Goal: Task Accomplishment & Management: Complete application form

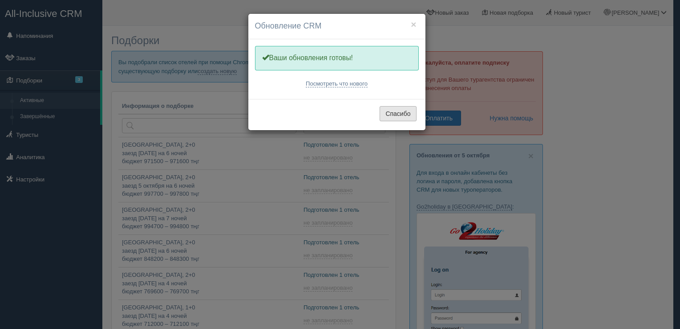
click at [406, 115] on button "Спасибо" at bounding box center [398, 113] width 37 height 15
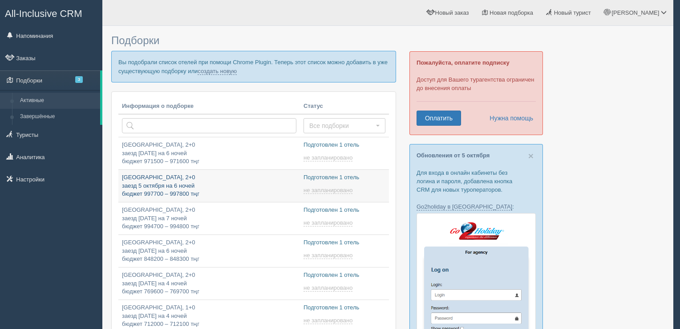
type input "2025-10-07 19:05"
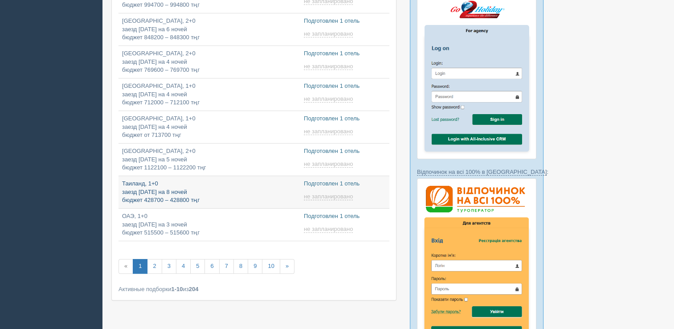
type input "2025-10-07 21:30"
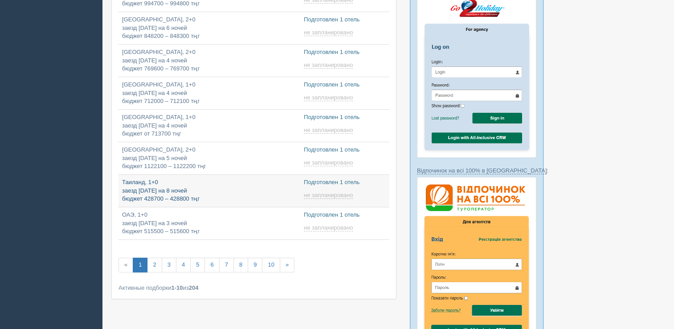
scroll to position [139, 0]
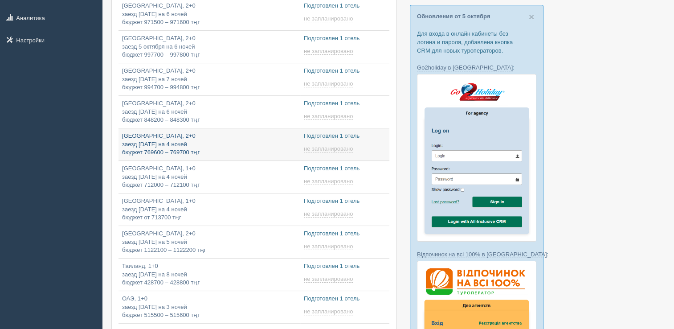
type input "2025-10-07 10:15"
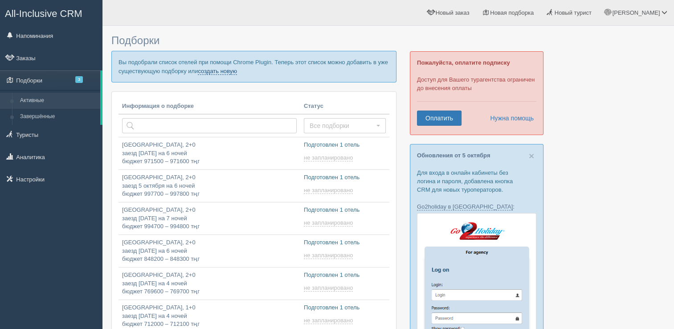
click at [231, 68] on link "создать новую" at bounding box center [217, 71] width 39 height 7
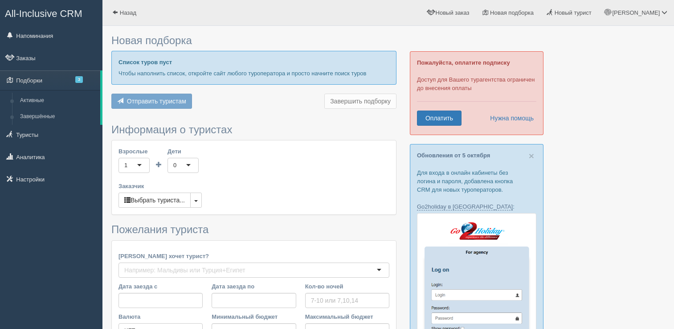
type input "7"
type input "1462500"
type input "3815700"
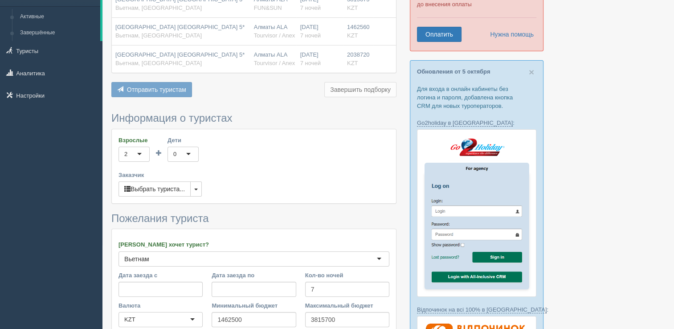
scroll to position [89, 0]
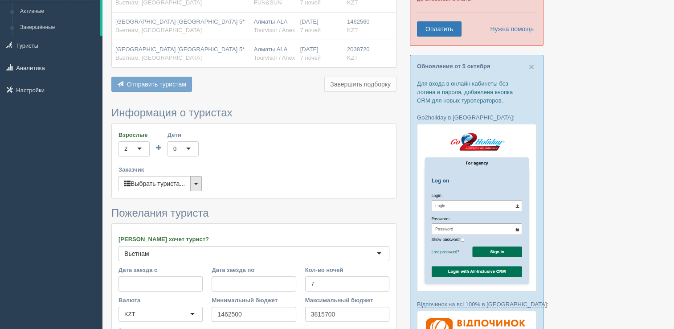
click at [193, 183] on button "button" at bounding box center [196, 183] width 12 height 15
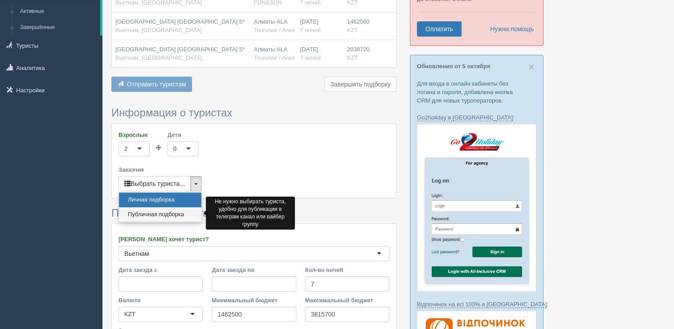
click at [157, 215] on link "Публичная подборка" at bounding box center [160, 214] width 82 height 15
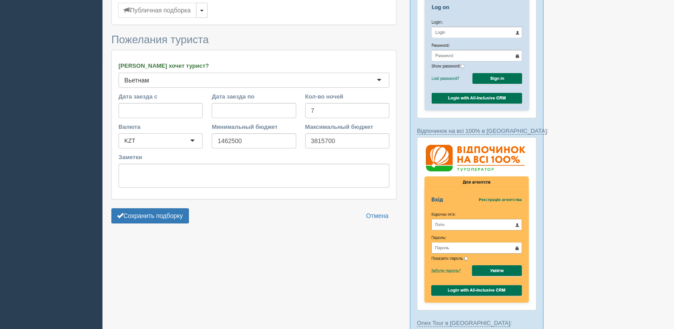
scroll to position [267, 0]
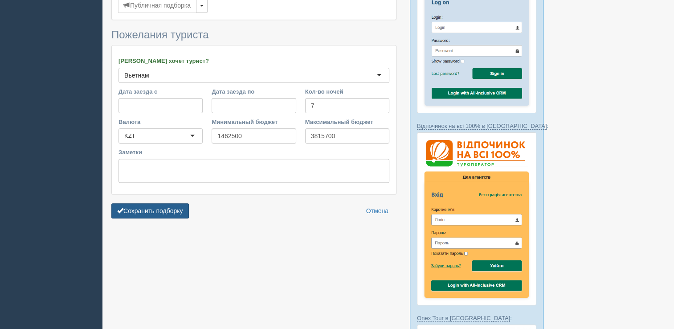
click at [161, 206] on button "Сохранить подборку" at bounding box center [149, 210] width 77 height 15
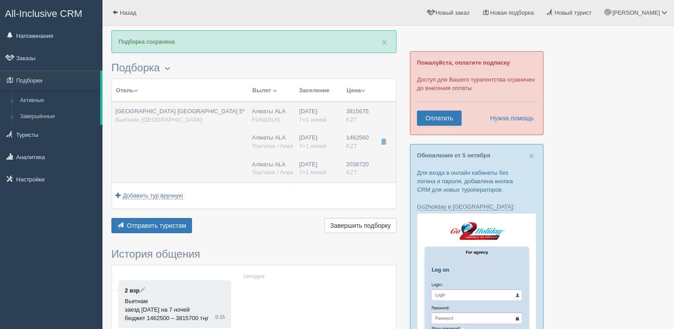
click at [293, 138] on td "Алматы ALA FUN&SUN [GEOGRAPHIC_DATA] ALA Tourvisor / Anex [GEOGRAPHIC_DATA] ALA…" at bounding box center [271, 142] width 47 height 81
type input "[GEOGRAPHIC_DATA] [GEOGRAPHIC_DATA] 5*"
type input "Вьетнам"
type input "Нячанг"
type input "3815675.00"
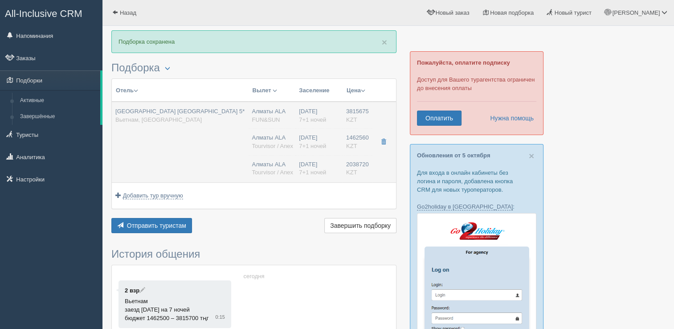
type input "Алматы ALA"
type input "Нячанг Камрань CXR"
type input "22:35"
type input "08:05"
type input "[DATE] Airlines"
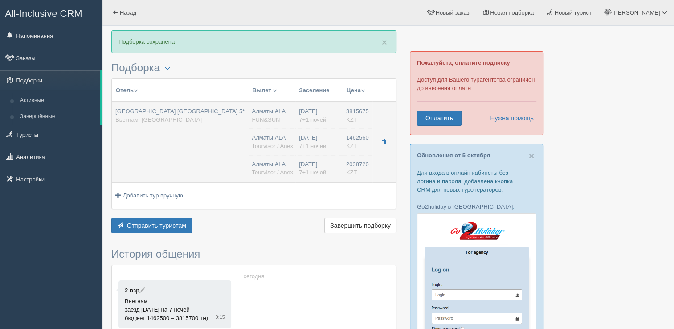
type input "10:05"
type input "15:35"
type input "7+1"
type input "2 bedroom [GEOGRAPHIC_DATA] view"
type input "AI - Все Включено"
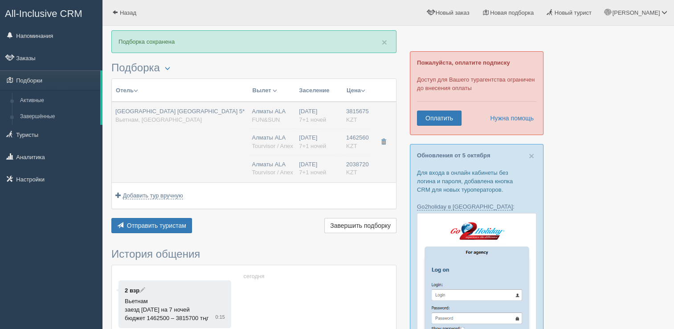
type input "FUN&SUN"
type input "[URL][DOMAIN_NAME]"
type input "1462560.00"
type input "Алматы ALA"
type input "Нячанг Камрань CXR"
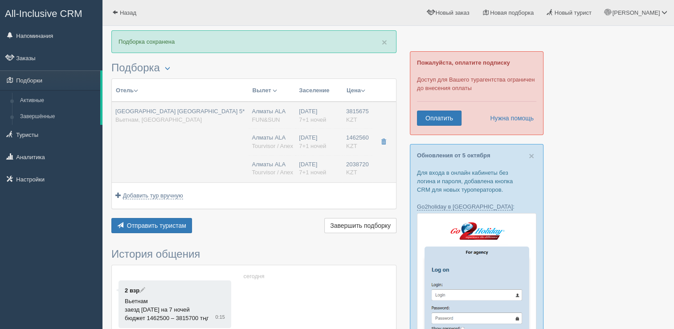
type input "22:35"
type input "08:05"
type input "[DATE] Airlines"
type input "10:05"
type input "15:35"
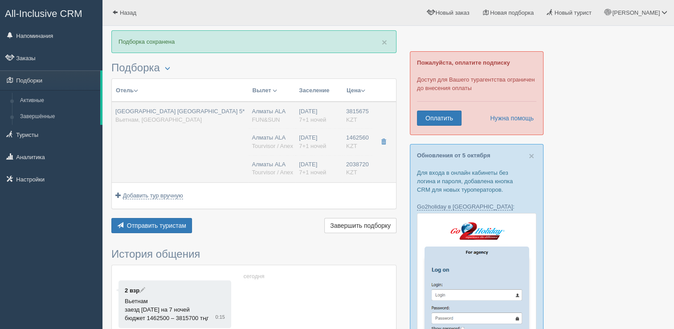
type input "7+1"
type input "deluxe"
type input "AI - Все Включено"
type input "Tourvisor / Anex"
type input "[URL][DOMAIN_NAME]"
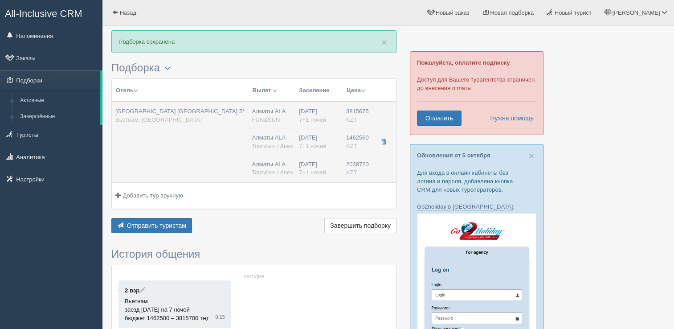
type input "2038720.00"
type input "Алматы ALA"
type input "Нячанг Камрань CXR"
type input "22:35"
type input "08:05"
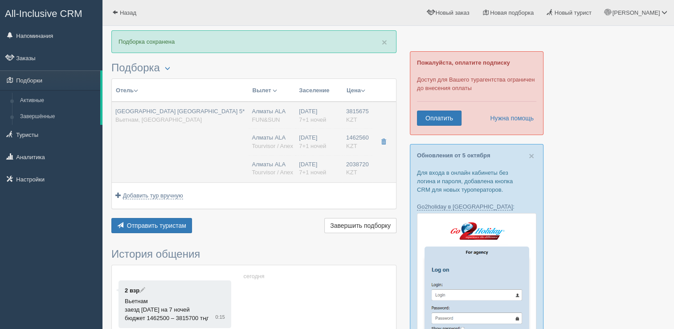
type input "[DATE] Airlines"
type input "10:05"
type input "15:35"
type input "7+1"
type input "deluxe"
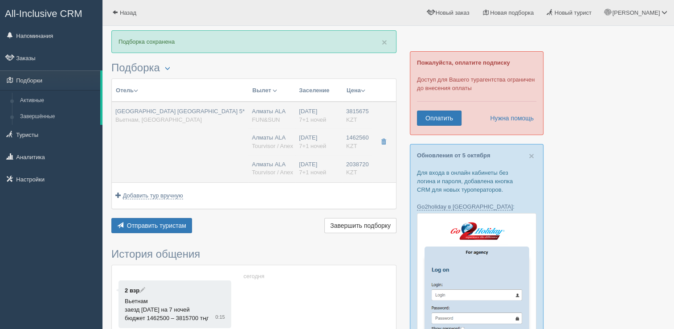
type input "AI - Все Включено"
type input "Tourvisor / Anex"
type input "[URL][DOMAIN_NAME]"
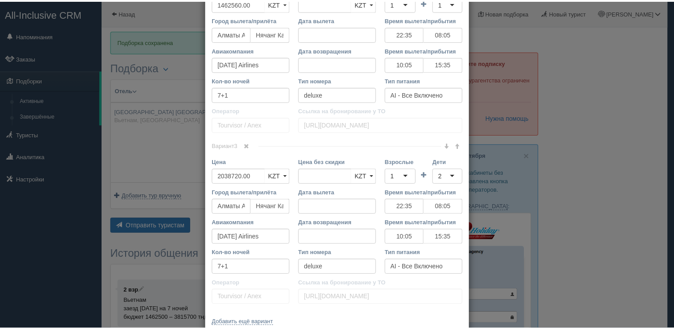
scroll to position [595, 0]
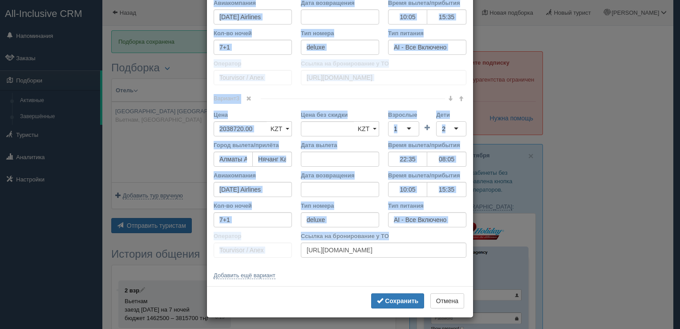
drag, startPoint x: 213, startPoint y: 52, endPoint x: 416, endPoint y: 233, distance: 271.9
copy div "Loremips dolor Sitame co adipi eli seddoei Temp incid (utlabo et dolorema) Al e…"
click at [593, 135] on div "× Редактировать тур Название отеля [GEOGRAPHIC_DATA] 5* Ссылка на отель для тур…" at bounding box center [340, 164] width 680 height 329
